Goal: Task Accomplishment & Management: Manage account settings

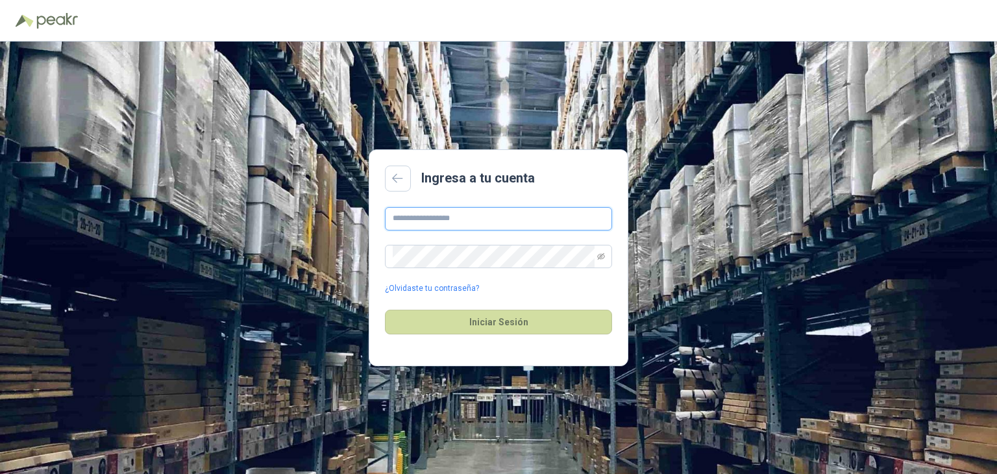
type input "**********"
click at [482, 307] on div "Iniciar Sesión" at bounding box center [498, 322] width 227 height 56
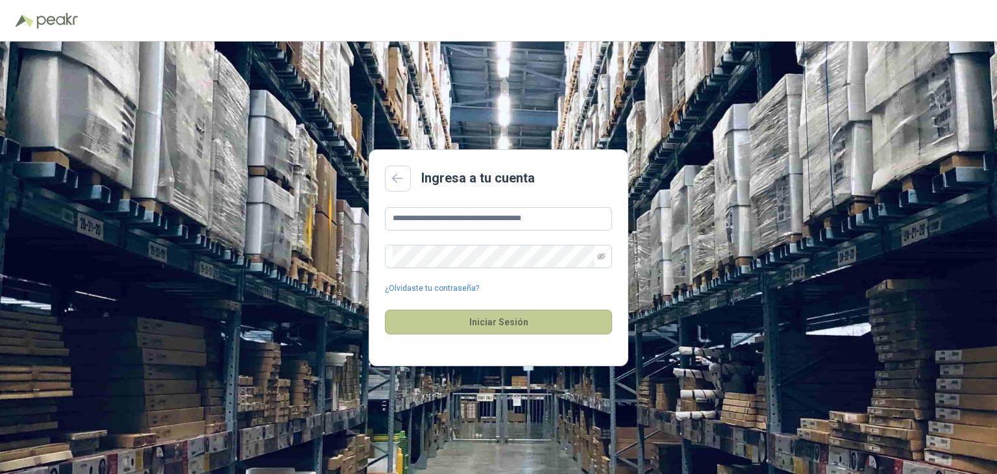
click at [493, 323] on button "Iniciar Sesión" at bounding box center [498, 322] width 227 height 25
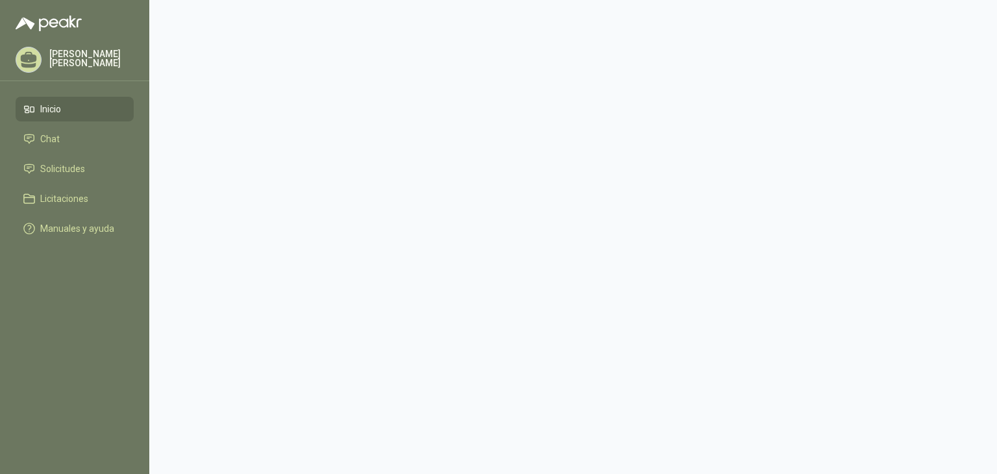
click at [80, 106] on li "Inicio" at bounding box center [74, 109] width 103 height 14
click at [65, 136] on li "Chat" at bounding box center [74, 139] width 103 height 14
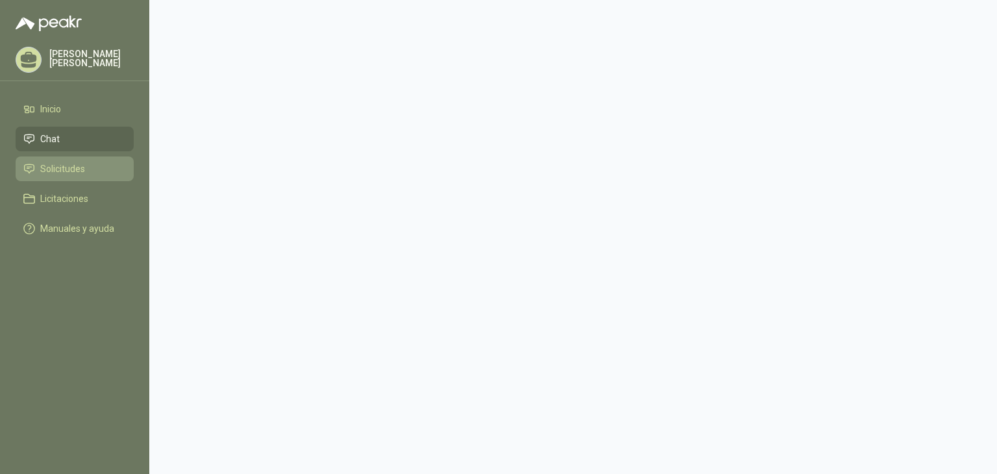
click at [92, 169] on li "Solicitudes" at bounding box center [74, 169] width 103 height 14
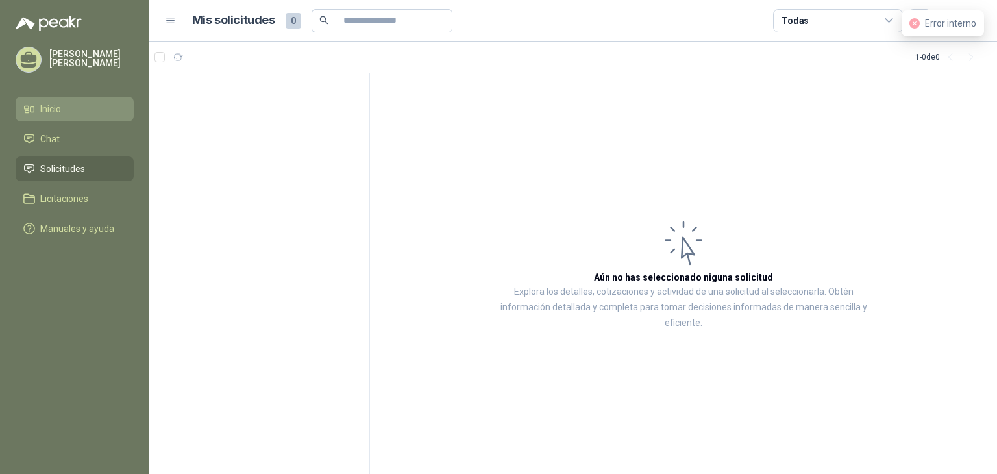
click at [93, 114] on li "Inicio" at bounding box center [74, 109] width 103 height 14
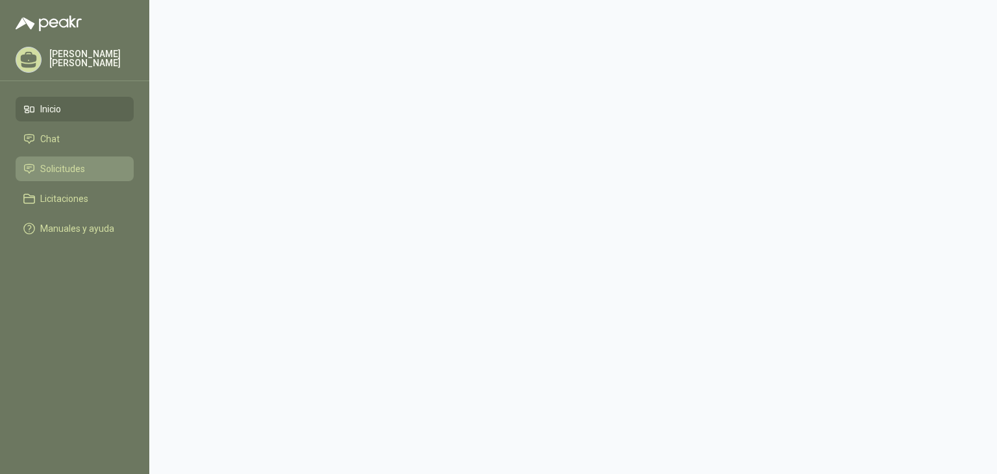
click at [69, 167] on span "Solicitudes" at bounding box center [62, 169] width 45 height 14
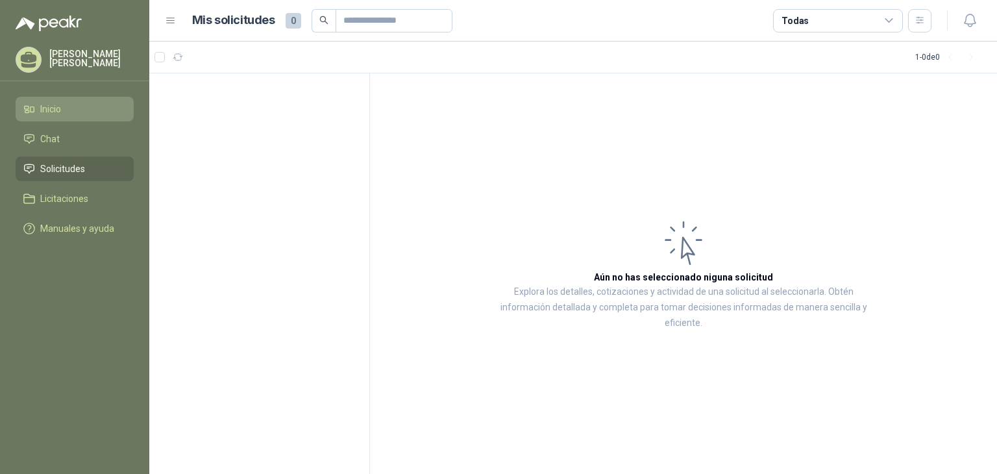
click at [80, 112] on li "Inicio" at bounding box center [74, 109] width 103 height 14
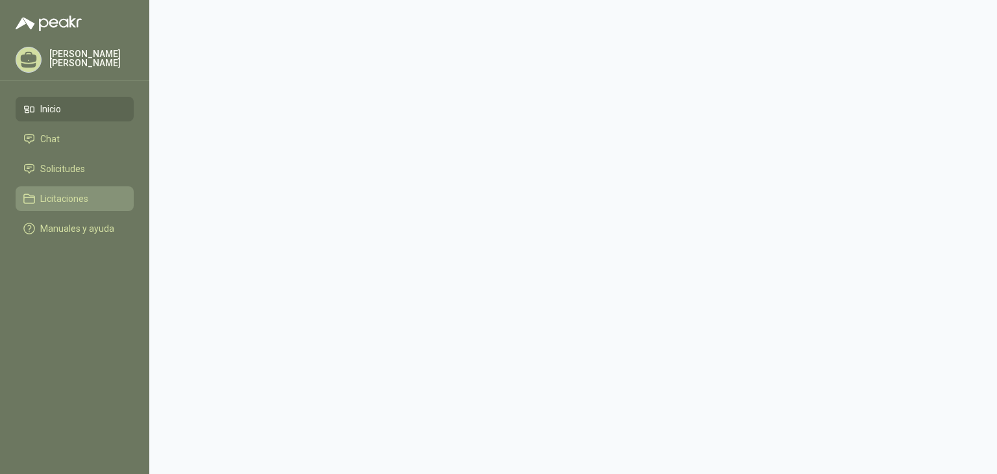
click at [100, 196] on li "Licitaciones" at bounding box center [74, 198] width 103 height 14
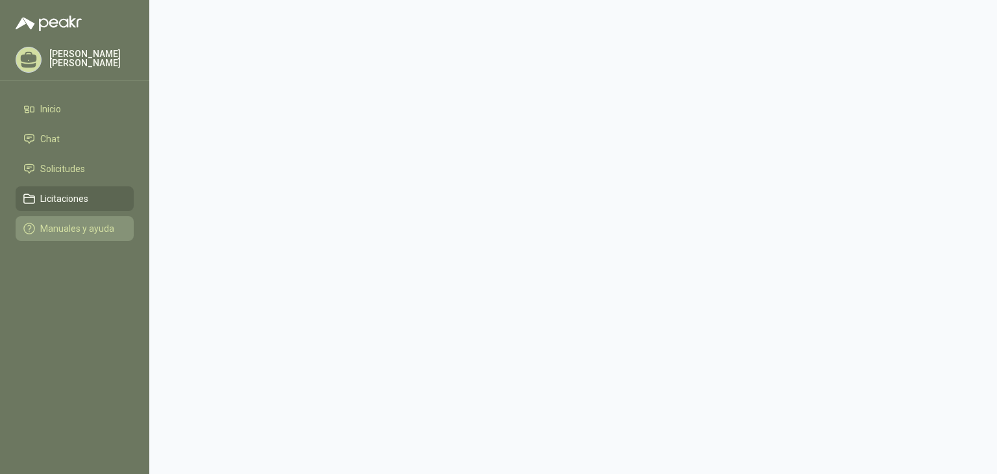
click at [62, 228] on span "Manuales y ayuda" at bounding box center [77, 228] width 74 height 14
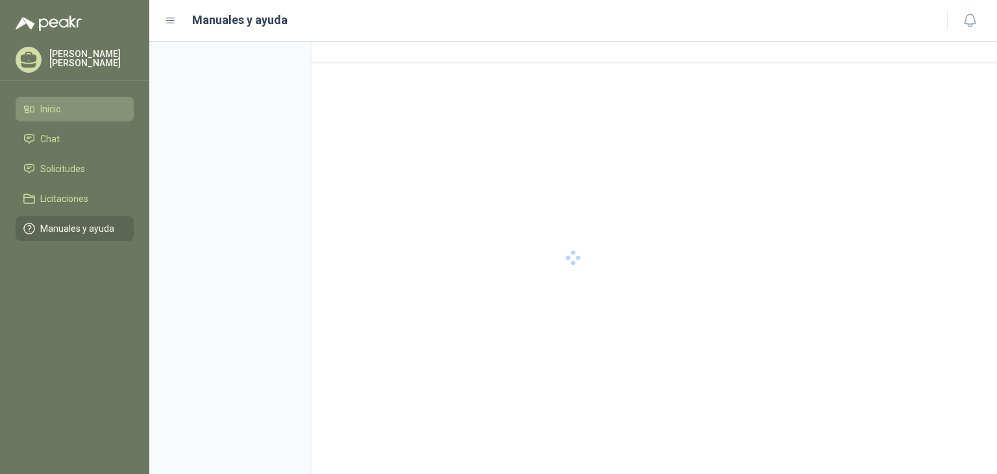
click at [36, 108] on li "Inicio" at bounding box center [74, 109] width 103 height 14
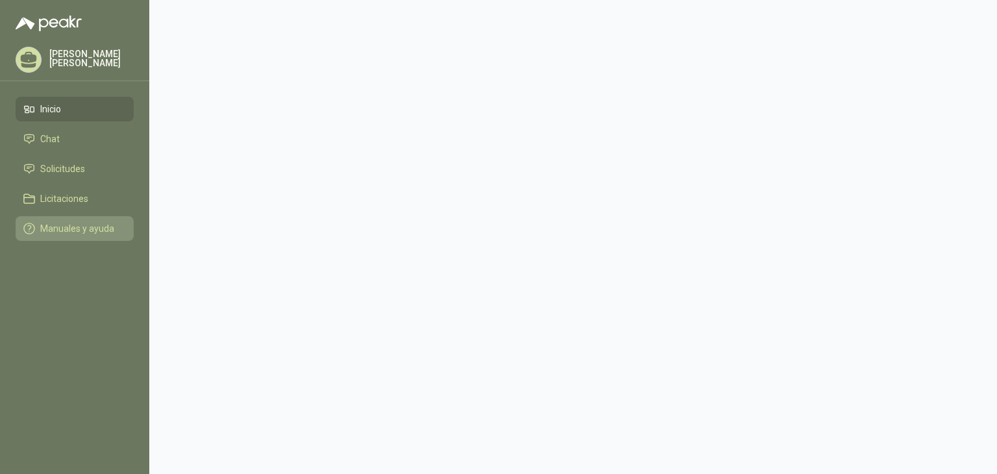
click at [67, 232] on span "Manuales y ayuda" at bounding box center [77, 228] width 74 height 14
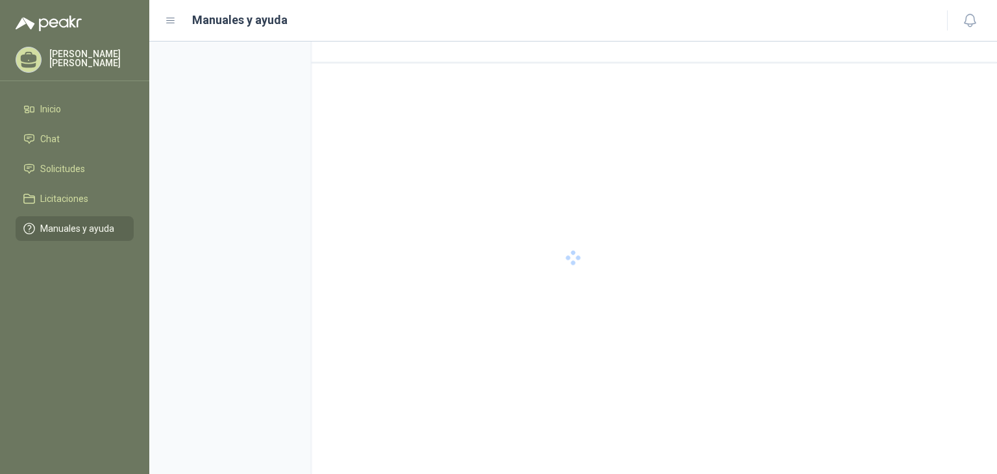
click at [73, 49] on div "[PERSON_NAME]" at bounding box center [75, 60] width 118 height 26
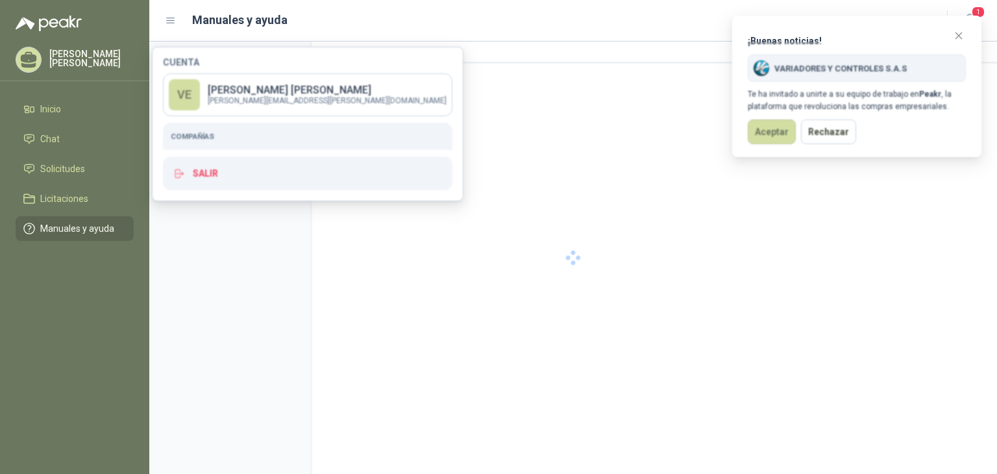
drag, startPoint x: 271, startPoint y: 262, endPoint x: 258, endPoint y: 262, distance: 13.0
click at [265, 262] on div at bounding box center [573, 258] width 848 height 432
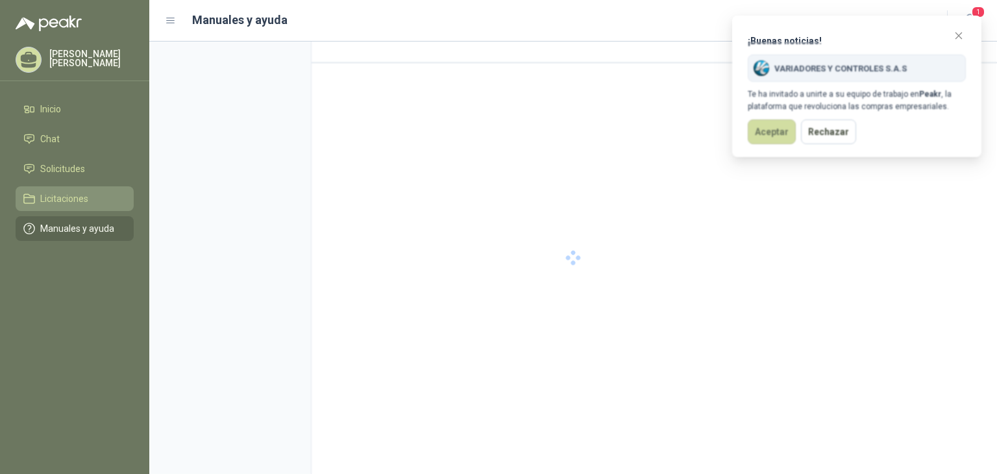
click at [92, 188] on link "Licitaciones" at bounding box center [75, 198] width 118 height 25
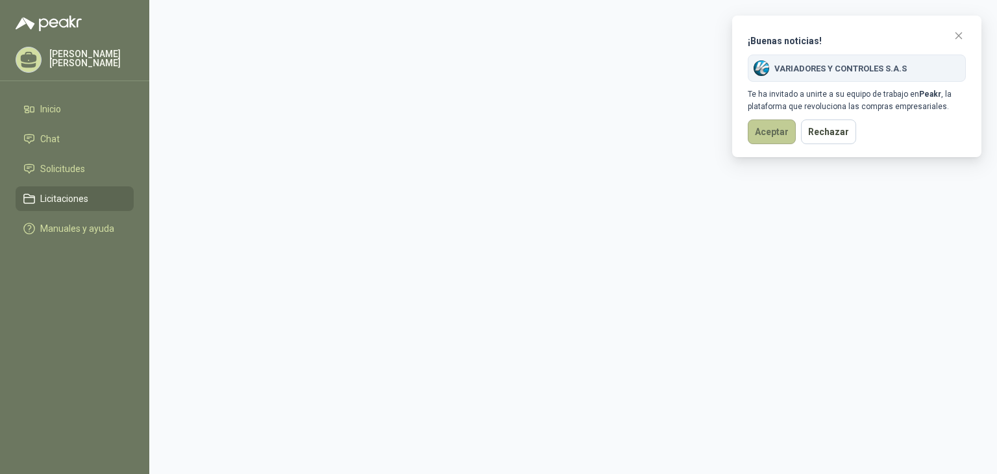
click at [781, 127] on button "Aceptar" at bounding box center [772, 131] width 48 height 25
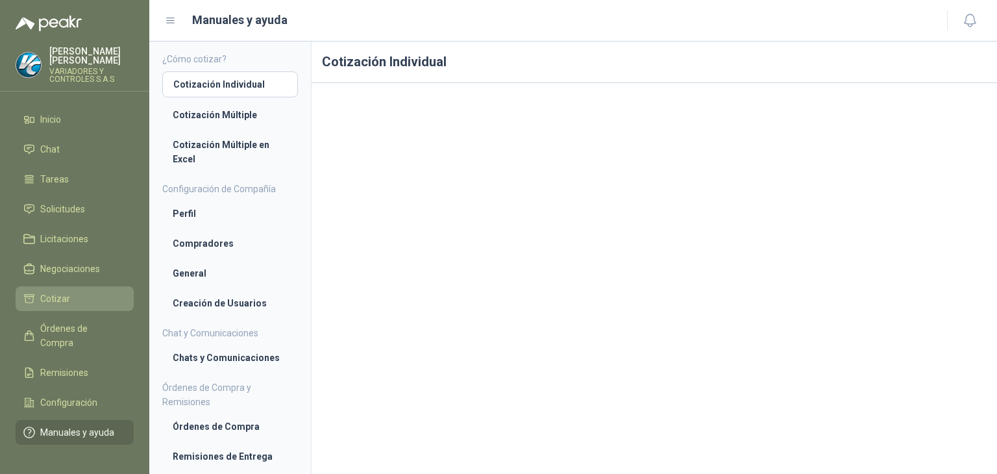
click at [88, 291] on li "Cotizar" at bounding box center [74, 298] width 103 height 14
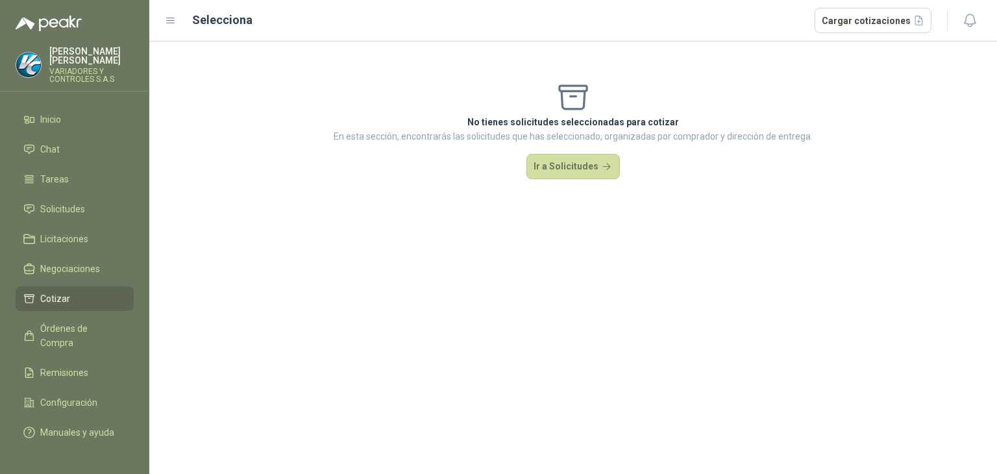
click at [96, 242] on ul "Inicio Chat Tareas Solicitudes Licitaciones Negociaciones Cotizar Órdenes de Co…" at bounding box center [74, 278] width 149 height 343
click at [94, 232] on li "Licitaciones" at bounding box center [74, 239] width 103 height 14
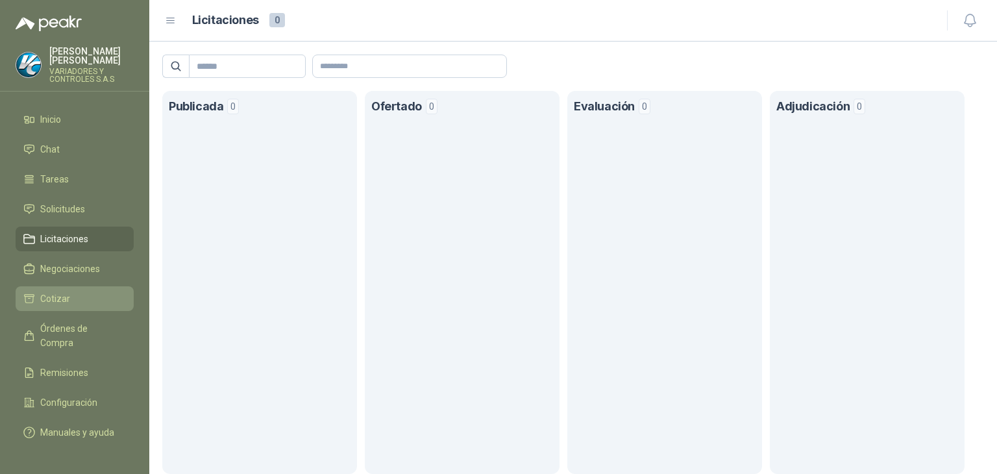
click at [88, 291] on li "Cotizar" at bounding box center [74, 298] width 103 height 14
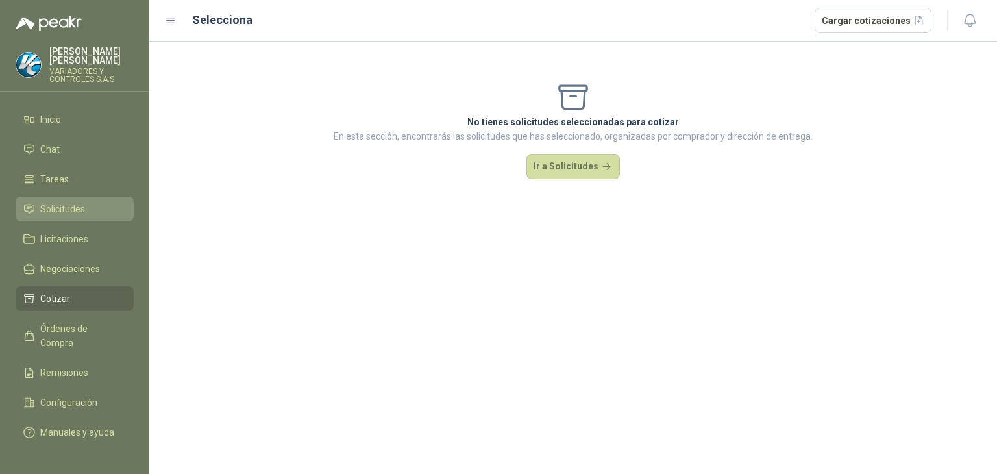
click at [67, 202] on span "Solicitudes" at bounding box center [62, 209] width 45 height 14
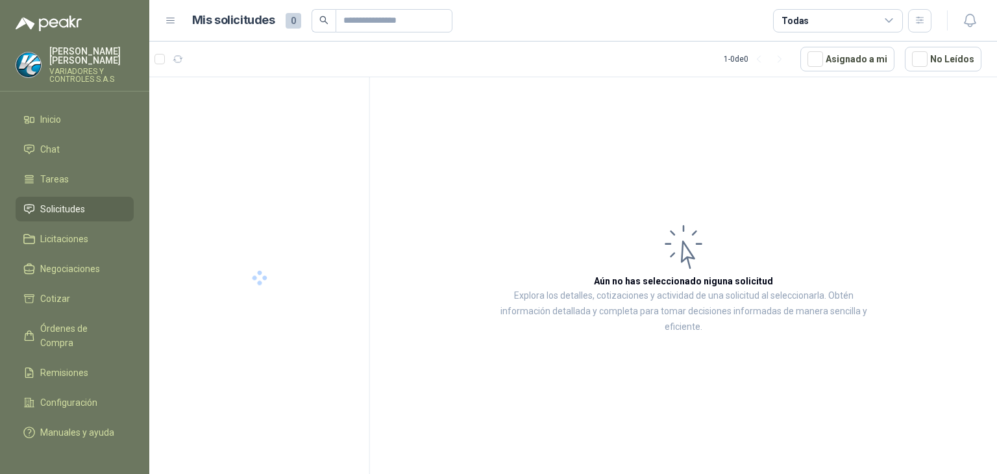
click at [585, 263] on article "Aún no has seleccionado niguna solicitud Explora los detalles, cotizaciones y a…" at bounding box center [683, 277] width 627 height 401
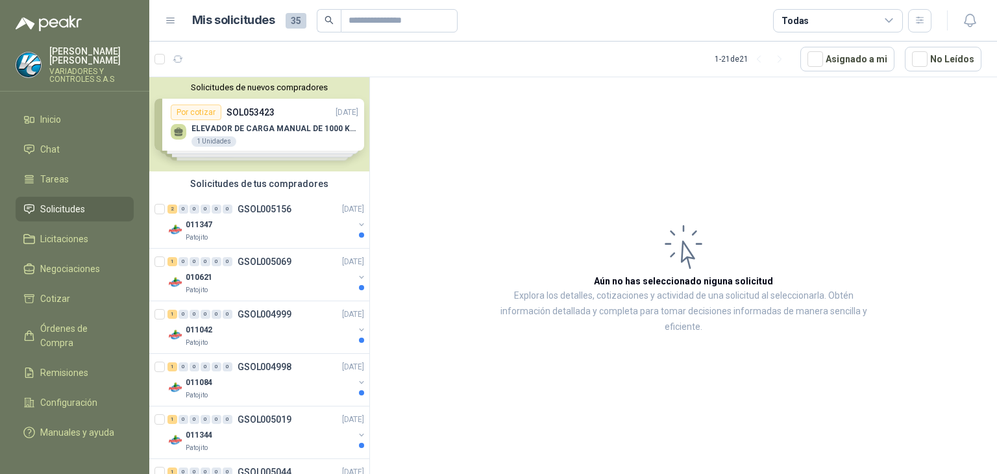
click at [308, 116] on div "Solicitudes de nuevos compradores Por cotizar SOL053423 [DATE] ELEVADOR DE CARG…" at bounding box center [259, 124] width 220 height 94
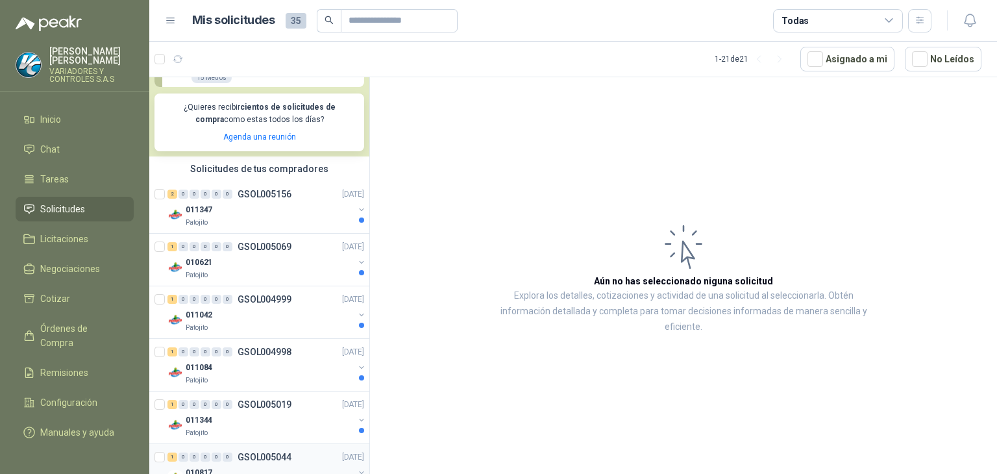
scroll to position [218, 0]
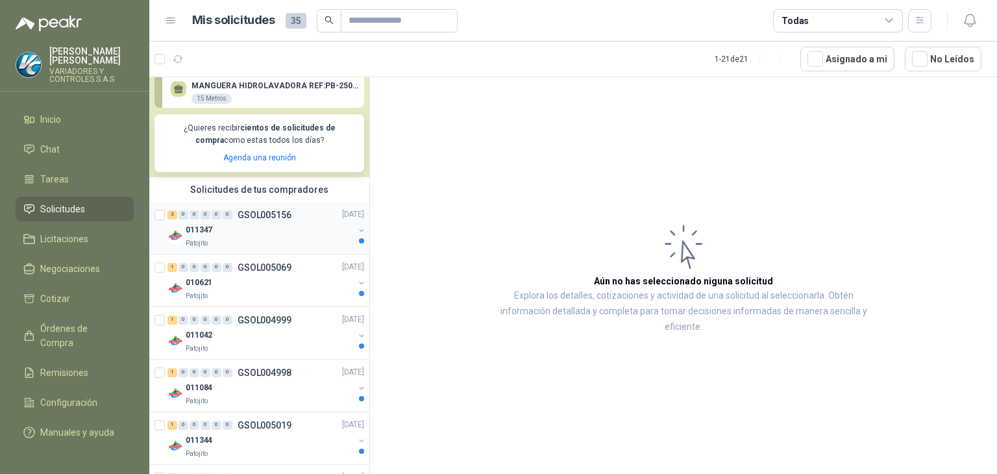
click at [314, 225] on div "011347" at bounding box center [270, 231] width 168 height 16
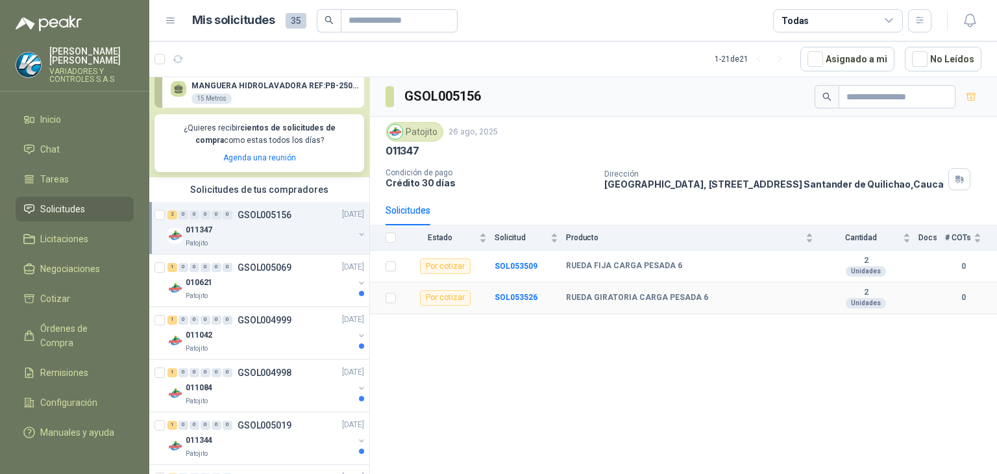
click at [454, 298] on div "Por cotizar" at bounding box center [445, 298] width 51 height 16
click at [763, 294] on div "RUEDA GIRATORIA CARGA PESADA 6" at bounding box center [689, 298] width 247 height 10
drag, startPoint x: 766, startPoint y: 297, endPoint x: 585, endPoint y: 265, distance: 183.7
click at [766, 297] on div "RUEDA GIRATORIA CARGA PESADA 6" at bounding box center [689, 298] width 247 height 10
click at [596, 263] on b "RUEDA FIJA CARGA PESADA 6" at bounding box center [624, 266] width 116 height 10
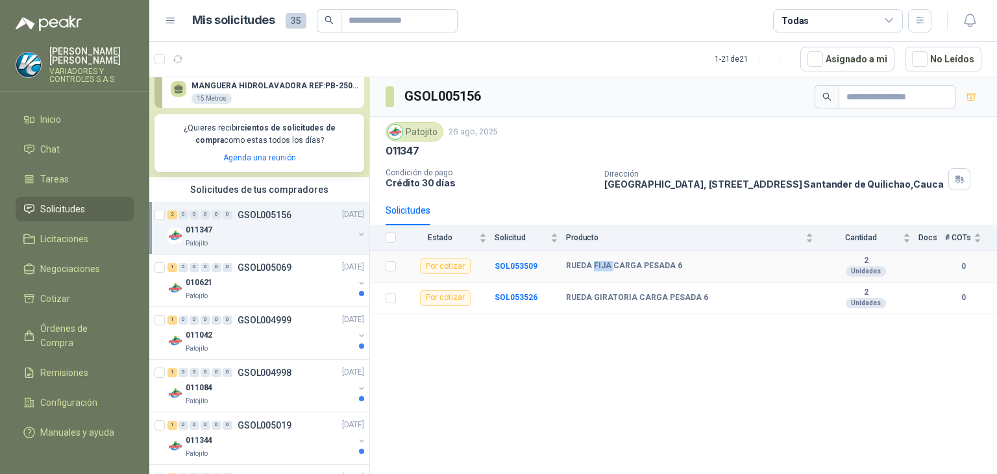
click at [596, 263] on b "RUEDA FIJA CARGA PESADA 6" at bounding box center [624, 266] width 116 height 10
click at [504, 265] on b "SOL053509" at bounding box center [516, 266] width 43 height 9
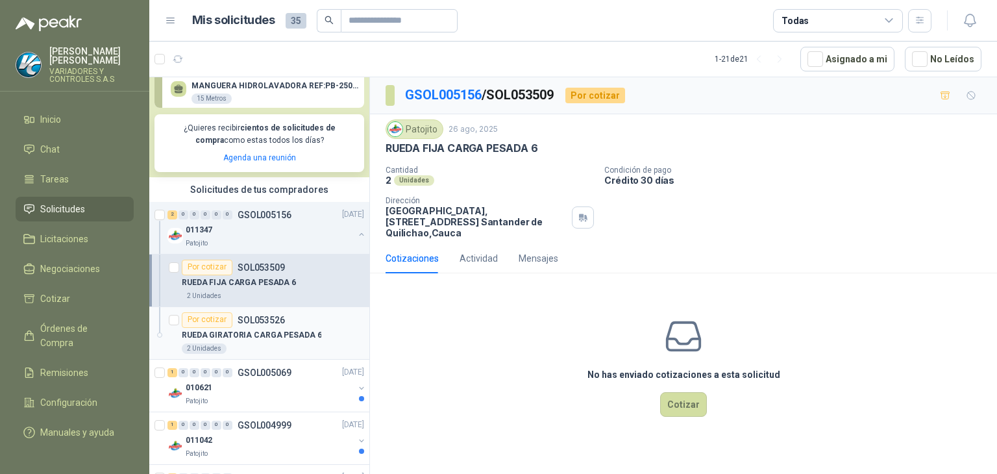
click at [306, 343] on div "2 Unidades" at bounding box center [273, 348] width 182 height 10
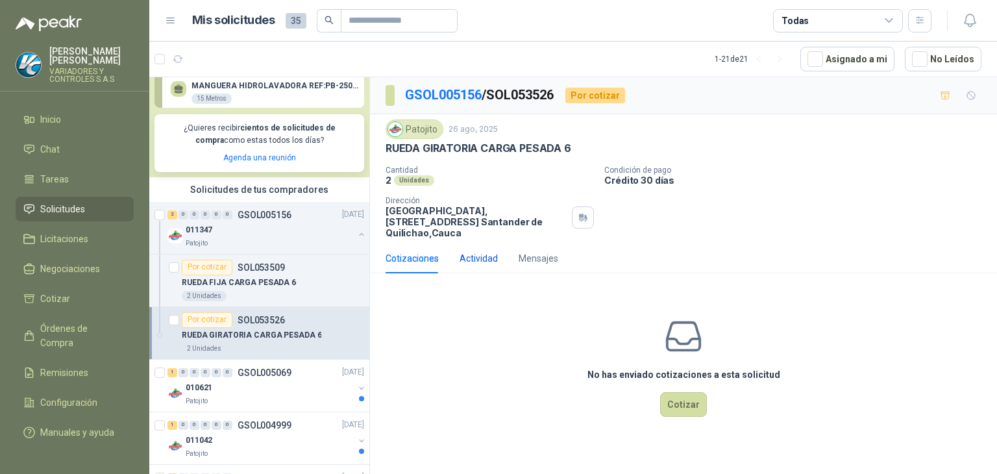
click at [482, 262] on div "Actividad" at bounding box center [478, 258] width 38 height 14
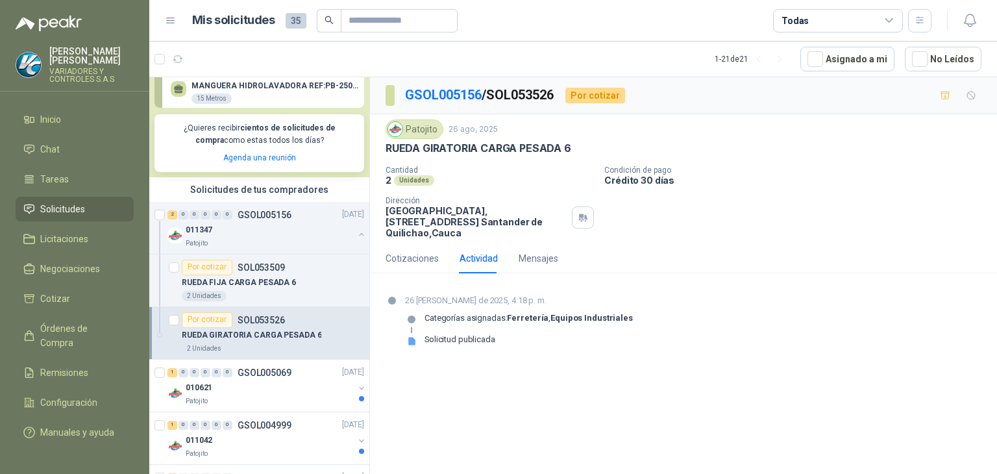
click at [309, 329] on p "RUEDA GIRATORIA CARGA PESADA 6" at bounding box center [252, 335] width 140 height 12
click at [545, 135] on div "Patojito 26 ago, 2025" at bounding box center [683, 128] width 596 height 19
click at [554, 147] on p "RUEDA GIRATORIA CARGA PESADA 6" at bounding box center [478, 148] width 186 height 14
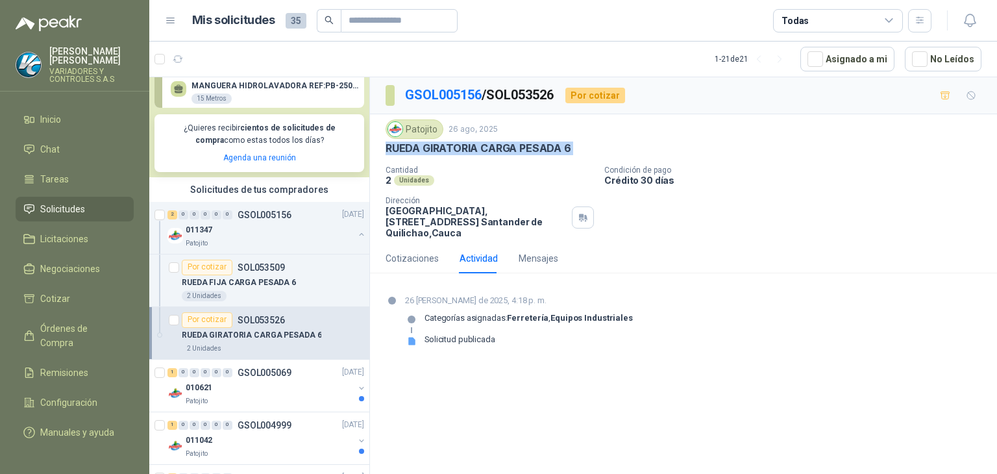
copy p "RUEDA GIRATORIA CARGA PESADA 6"
click at [500, 177] on div "2 Unidades" at bounding box center [489, 180] width 208 height 11
click at [299, 226] on div "011347" at bounding box center [270, 231] width 168 height 16
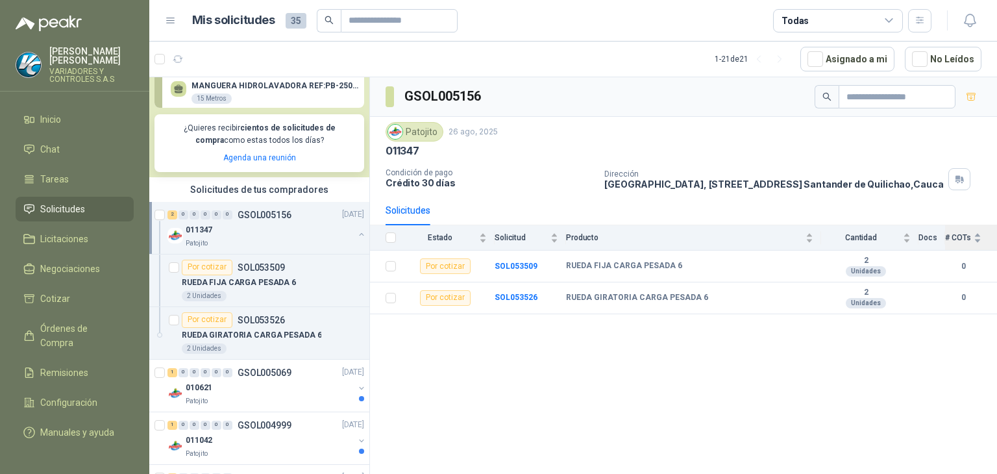
click at [968, 237] on span "# COTs" at bounding box center [958, 237] width 26 height 9
click at [929, 241] on th "Docs" at bounding box center [931, 237] width 27 height 25
click at [898, 237] on span "Cantidad" at bounding box center [860, 237] width 79 height 9
click at [915, 260] on td "2 Unidades" at bounding box center [869, 267] width 97 height 32
click at [866, 285] on td "2 Unidades" at bounding box center [869, 298] width 97 height 32
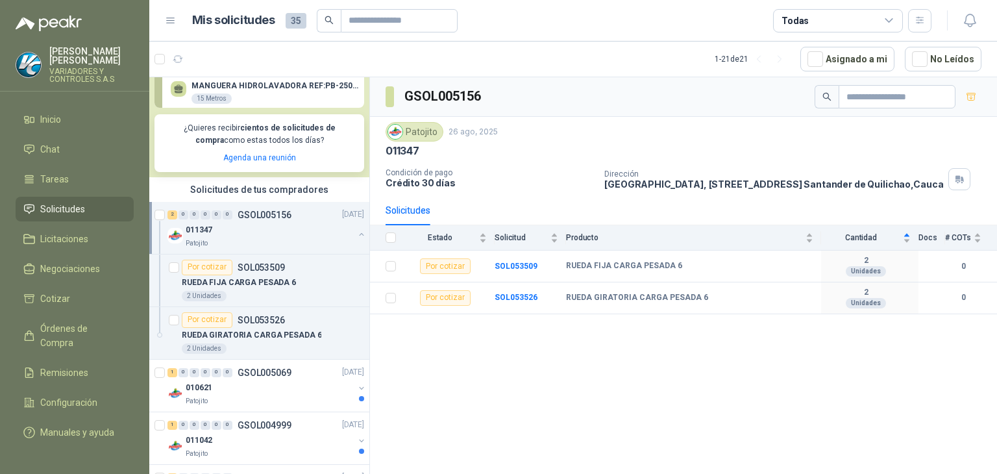
click at [460, 92] on h3 "GSOL005156" at bounding box center [443, 96] width 79 height 20
click at [969, 99] on icon "button" at bounding box center [971, 97] width 11 height 11
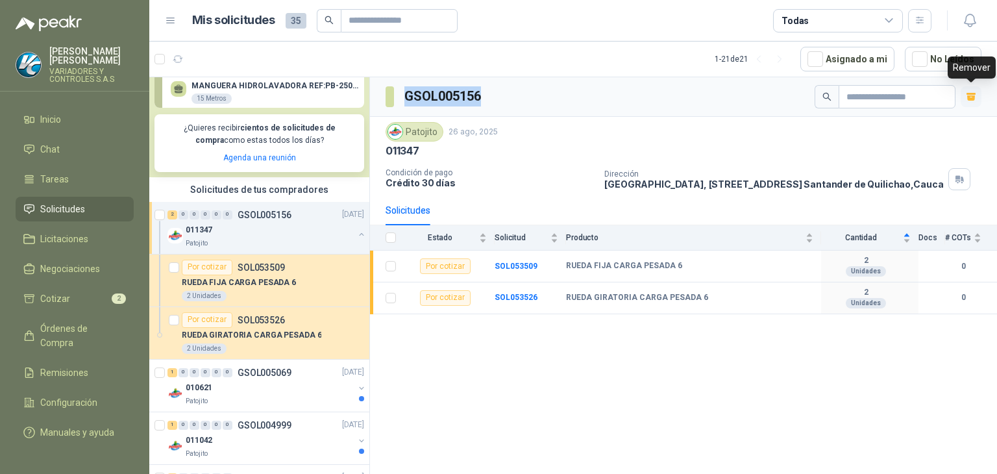
click at [971, 93] on icon "button" at bounding box center [971, 94] width 10 height 2
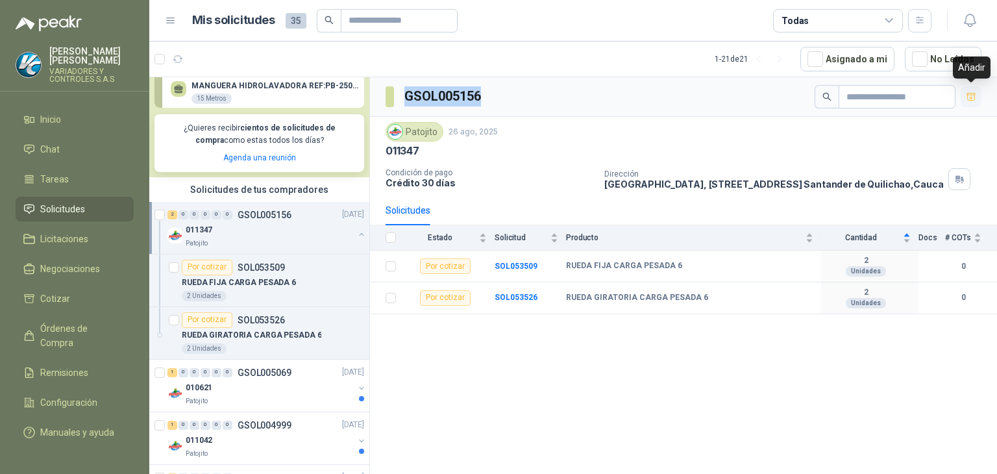
click at [971, 93] on icon "button" at bounding box center [971, 97] width 11 height 11
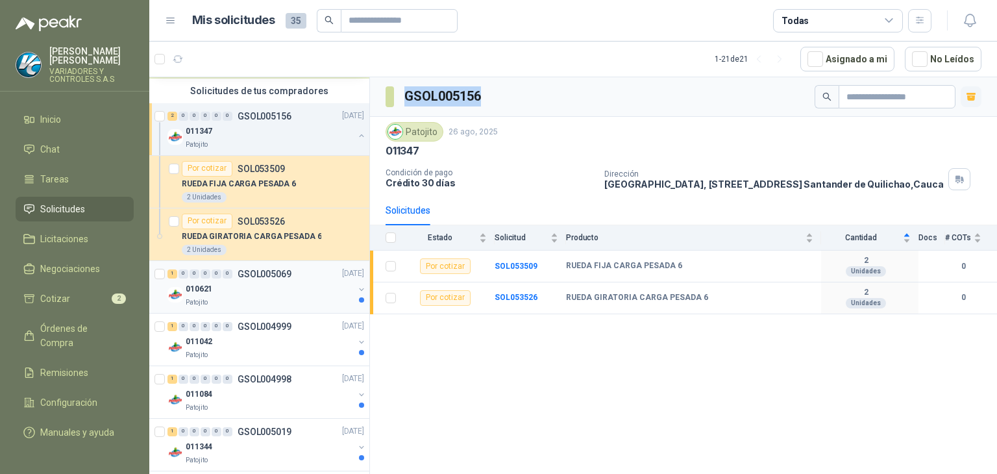
scroll to position [348, 0]
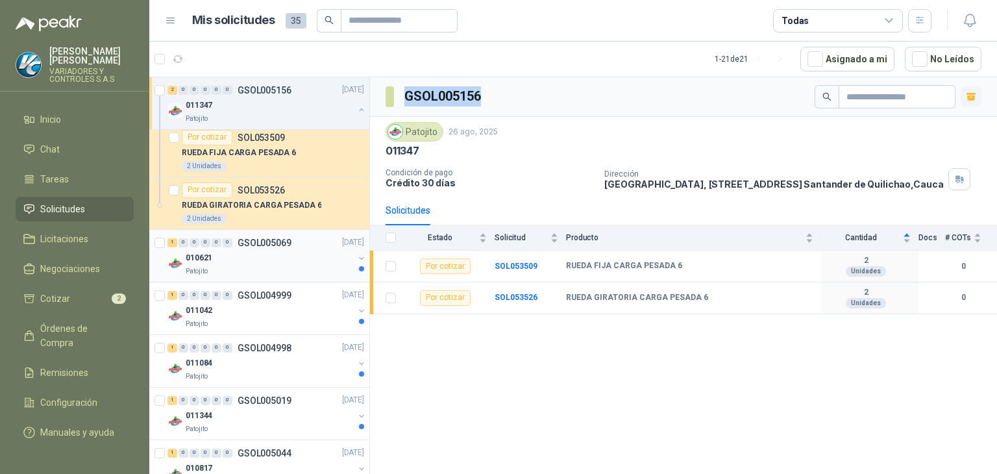
click at [245, 264] on div "010621" at bounding box center [270, 259] width 168 height 16
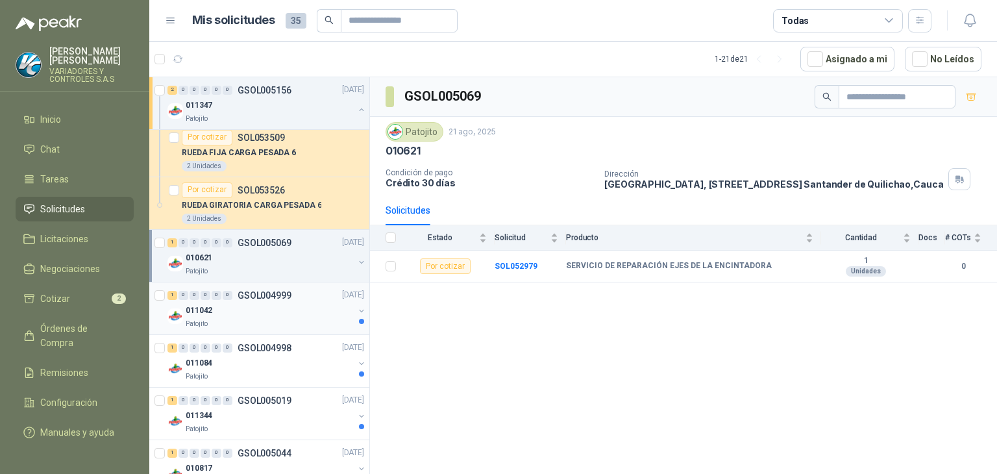
click at [303, 323] on div "Patojito" at bounding box center [270, 324] width 168 height 10
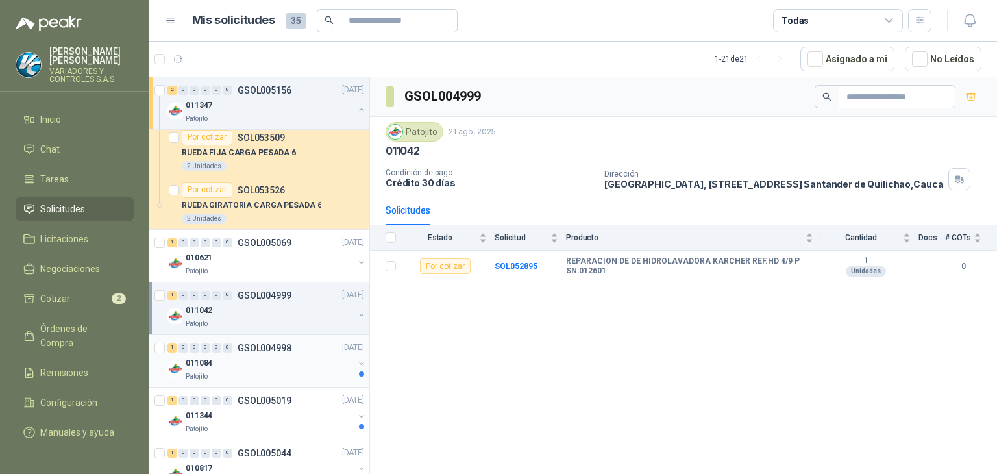
click at [295, 369] on div "011084" at bounding box center [270, 364] width 168 height 16
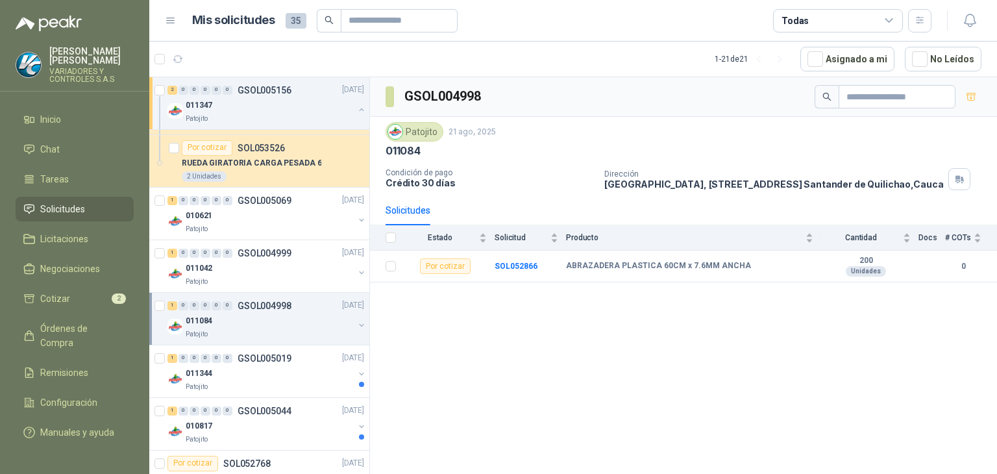
scroll to position [413, 0]
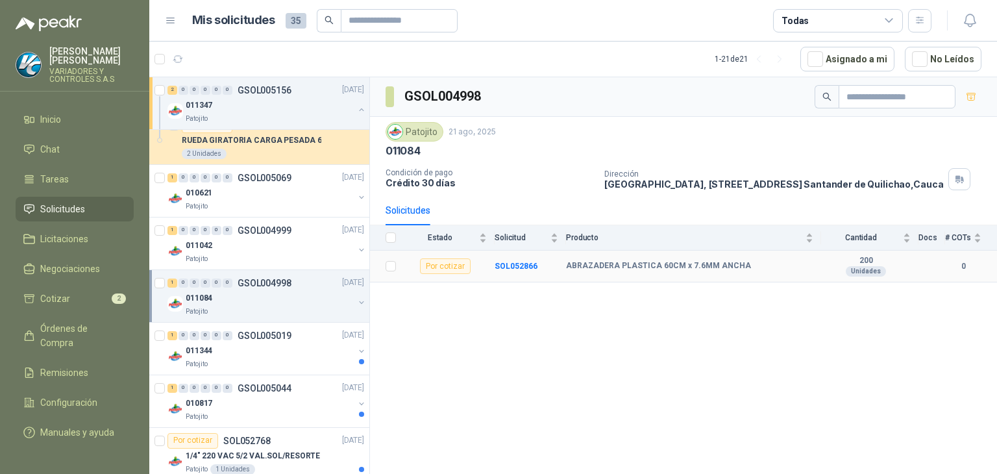
click at [611, 267] on b "ABRAZADERA PLASTICA 60CM x 7.6MM ANCHA" at bounding box center [658, 266] width 185 height 10
copy b "ABRAZADERA PLASTICA 60CM x 7.6MM ANCHA"
click at [976, 103] on button "button" at bounding box center [970, 96] width 21 height 21
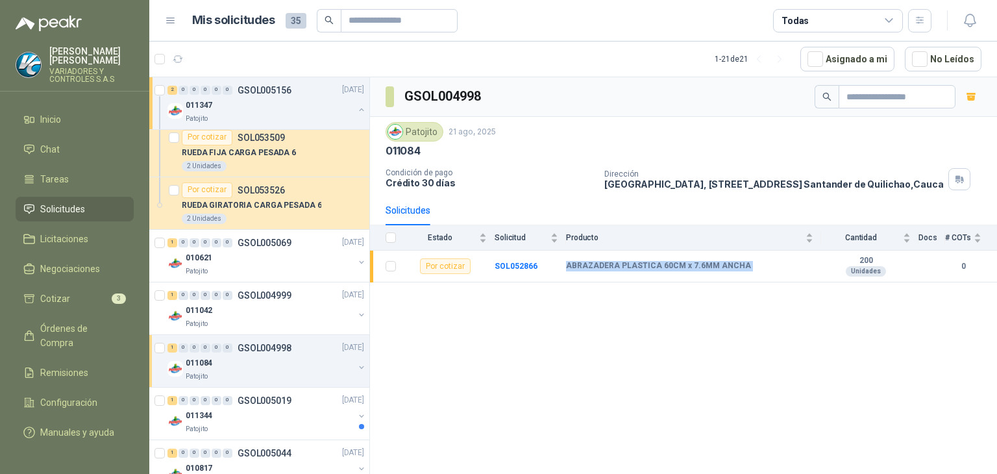
scroll to position [478, 0]
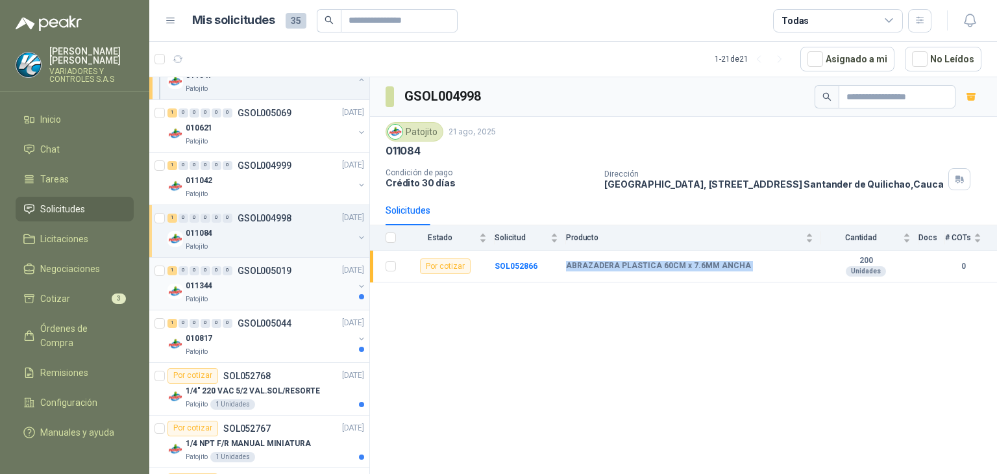
click at [293, 278] on div "011344" at bounding box center [270, 286] width 168 height 16
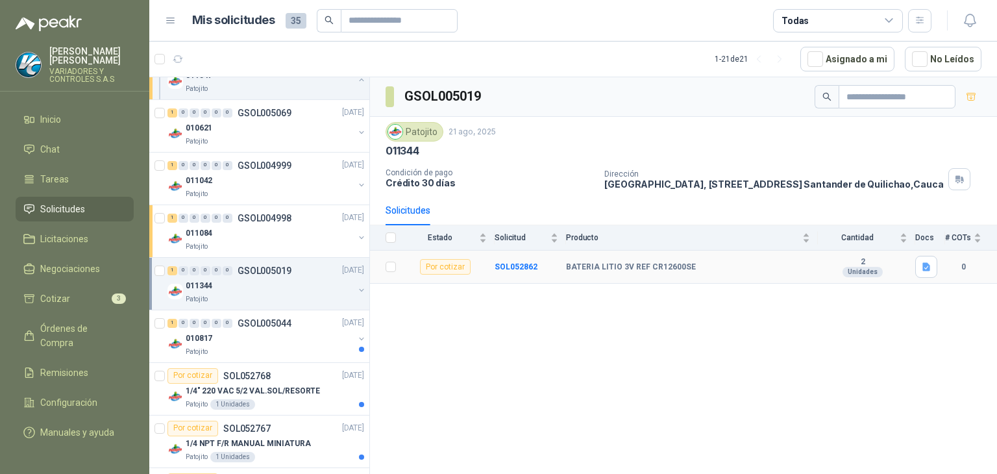
click at [596, 265] on b "BATERIA LITIO 3V REF CR12600SE" at bounding box center [631, 267] width 130 height 10
copy b "BATERIA LITIO 3V REF CR12600SE"
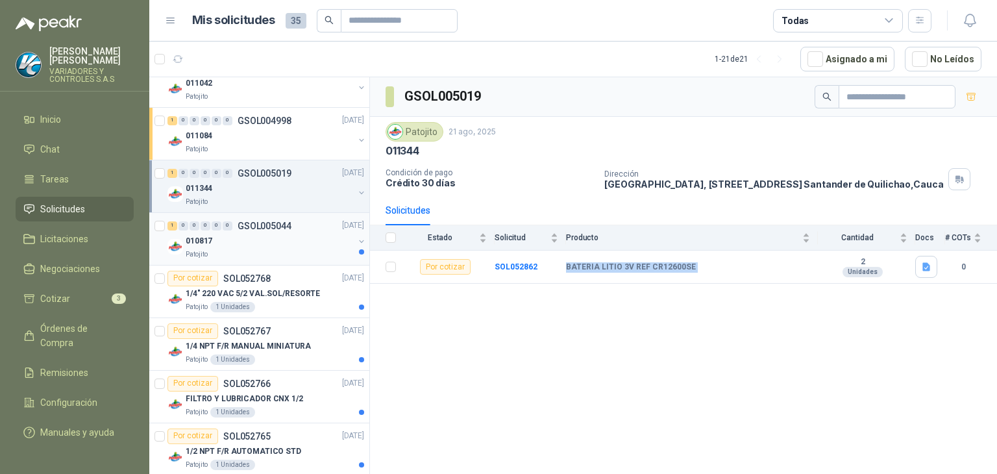
scroll to position [607, 0]
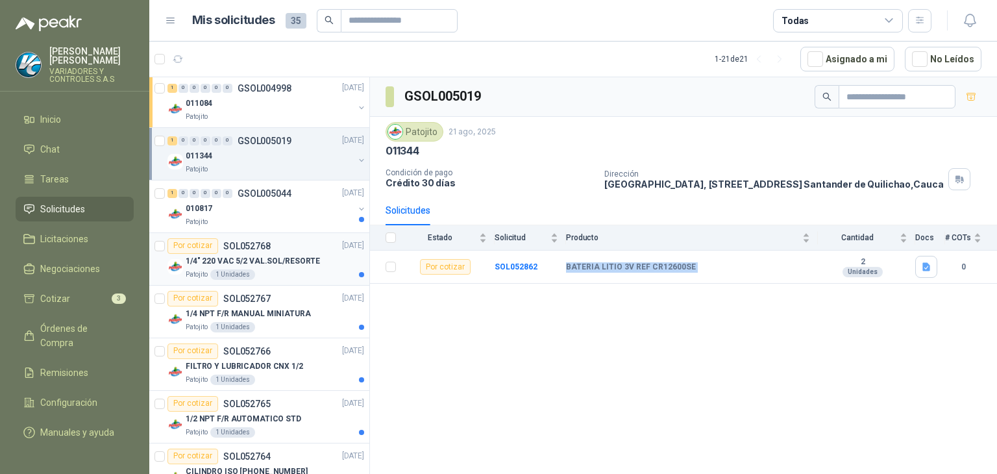
click at [286, 275] on div "Patojito 1 Unidades" at bounding box center [275, 274] width 178 height 10
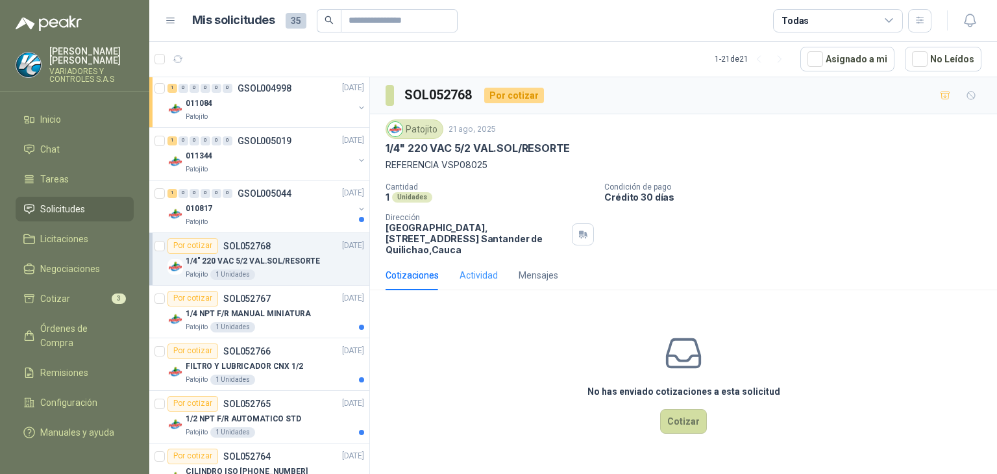
click at [472, 283] on div "Actividad" at bounding box center [478, 275] width 38 height 30
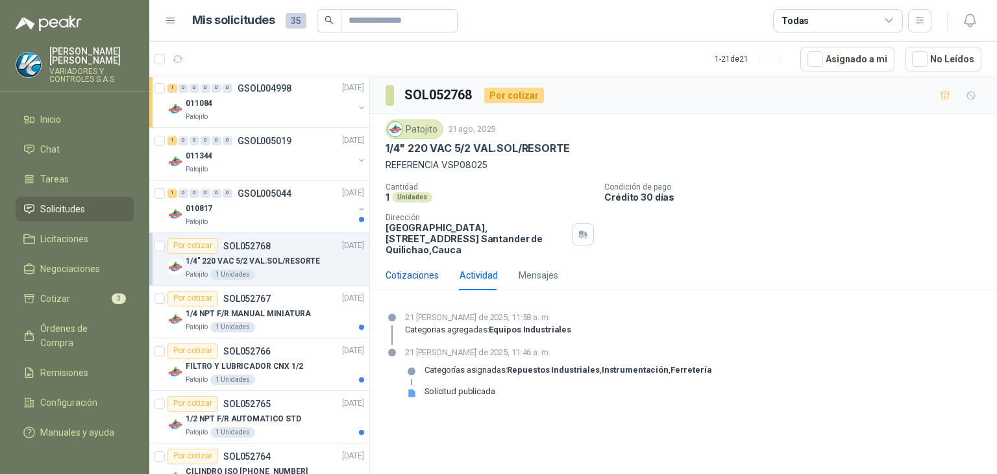
click at [415, 272] on div "Cotizaciones" at bounding box center [411, 275] width 53 height 14
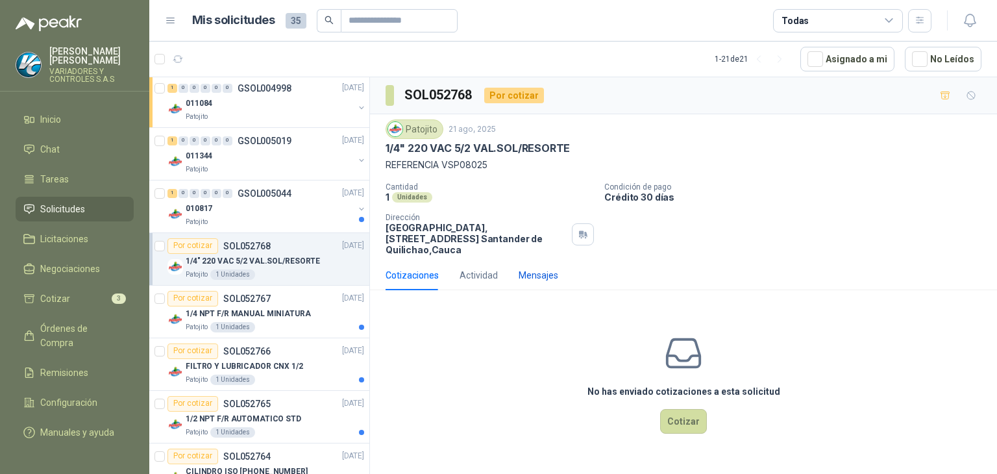
click at [519, 271] on div "Mensajes" at bounding box center [539, 275] width 40 height 14
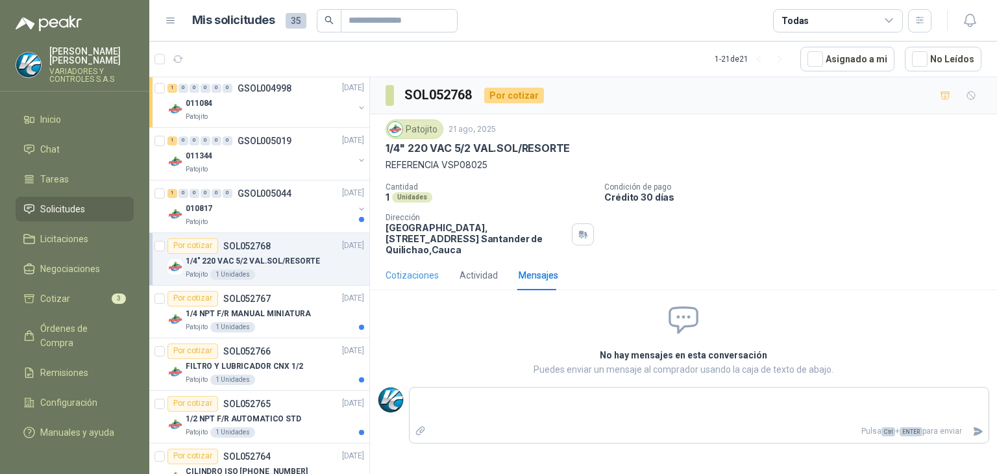
click at [397, 286] on div "Cotizaciones" at bounding box center [411, 275] width 53 height 30
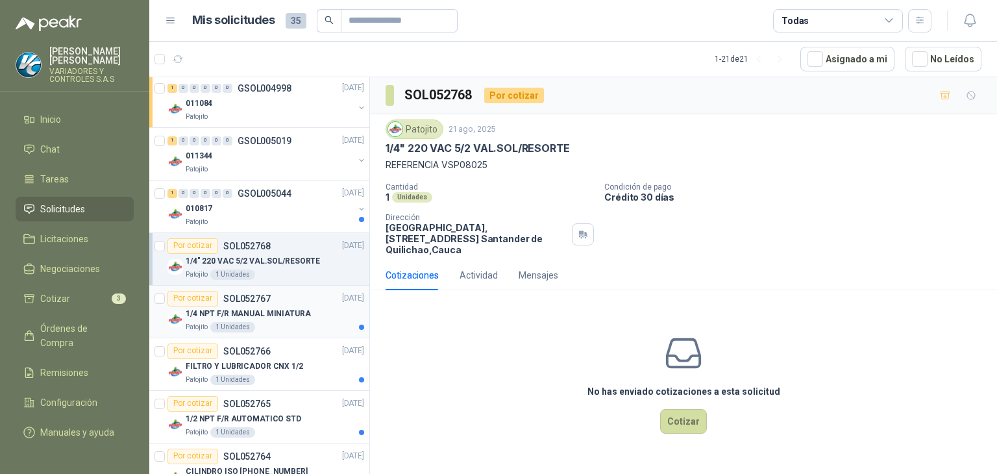
click at [333, 318] on div "1/4 NPT F/R MANUAL MINIATURA" at bounding box center [275, 314] width 178 height 16
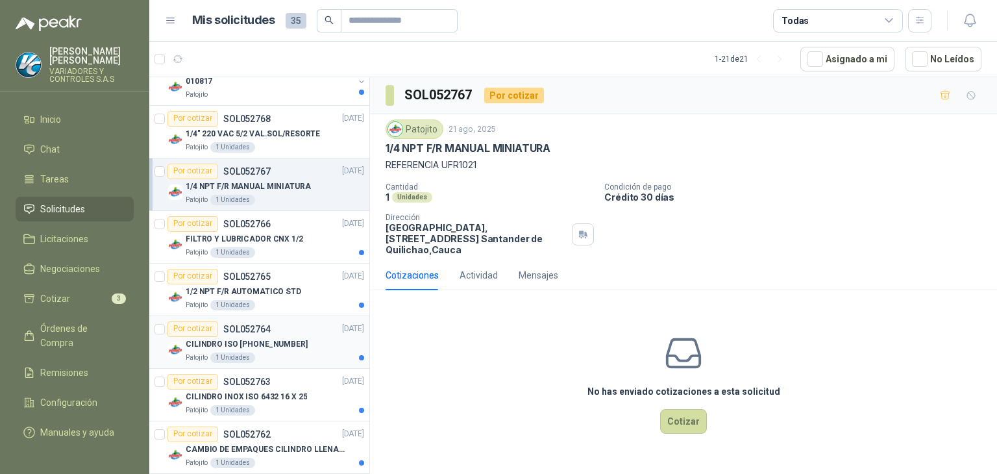
scroll to position [737, 0]
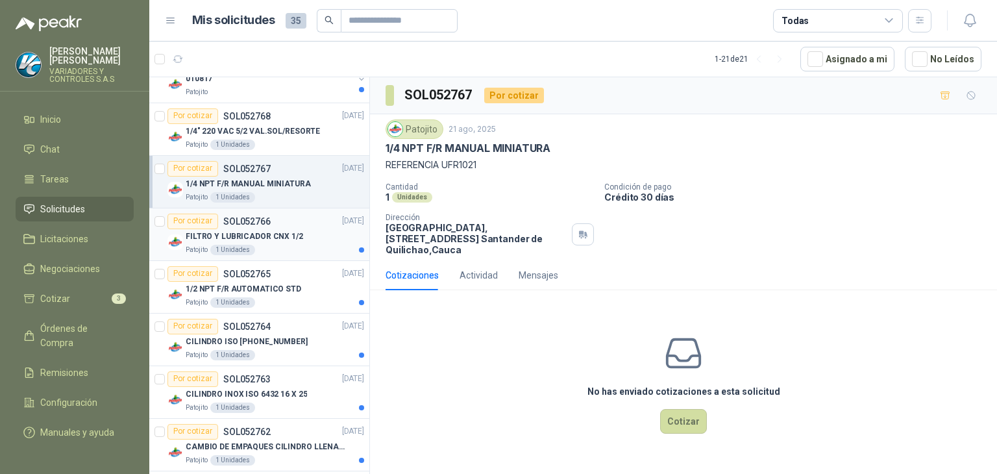
click at [284, 241] on p "FILTRO Y LUBRICADOR CNX 1/2" at bounding box center [244, 236] width 117 height 12
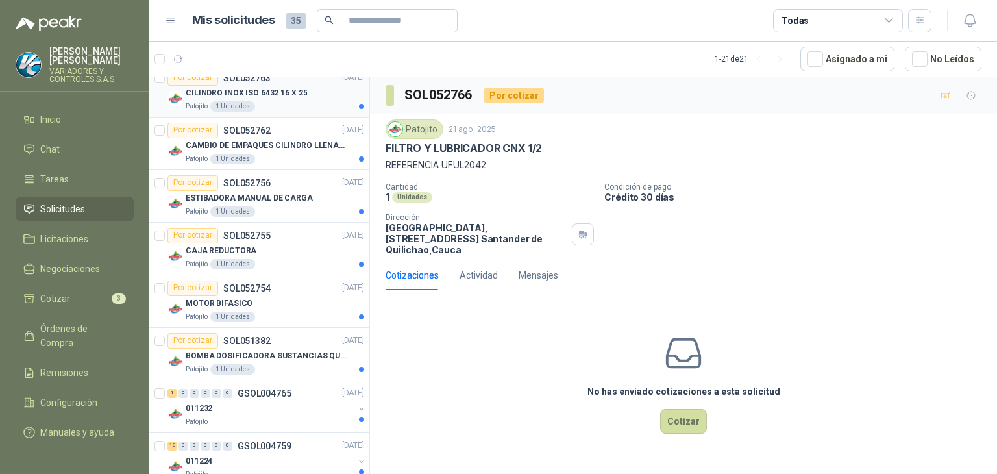
scroll to position [1062, 0]
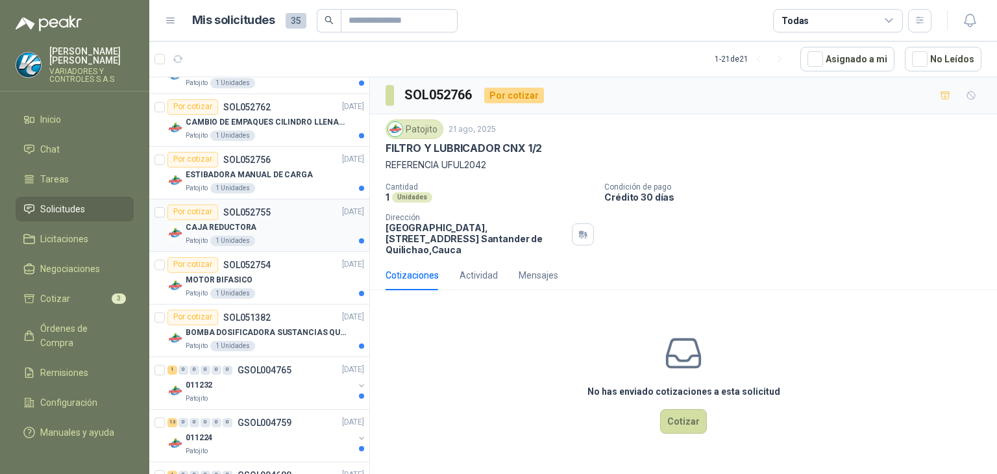
click at [319, 211] on div "Por cotizar SOL052755 [DATE]" at bounding box center [265, 212] width 197 height 16
